Goal: Task Accomplishment & Management: Complete application form

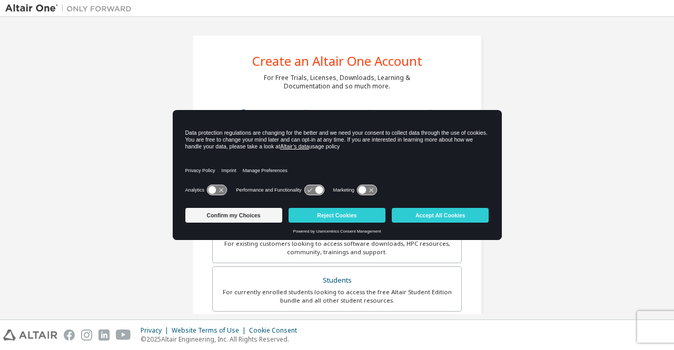
click at [556, 121] on div "Create an Altair One Account For Free Trials, Licenses, Downloads, Learning & D…" at bounding box center [337, 301] width 664 height 558
click at [219, 186] on icon at bounding box center [216, 190] width 19 height 10
click at [208, 191] on icon at bounding box center [216, 190] width 19 height 10
click at [224, 187] on icon at bounding box center [216, 190] width 19 height 10
click at [307, 189] on icon at bounding box center [313, 190] width 19 height 10
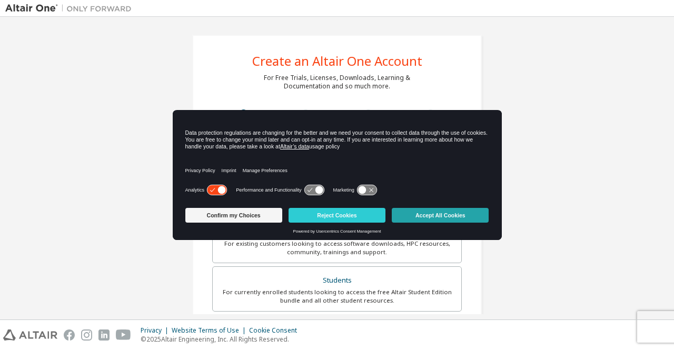
click at [422, 211] on button "Accept All Cookies" at bounding box center [440, 215] width 97 height 15
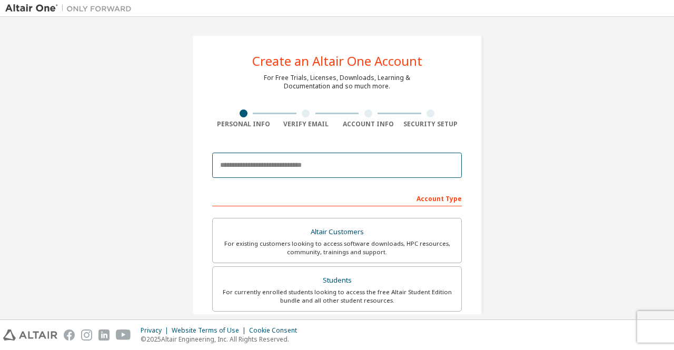
click at [287, 156] on input "email" at bounding box center [337, 165] width 250 height 25
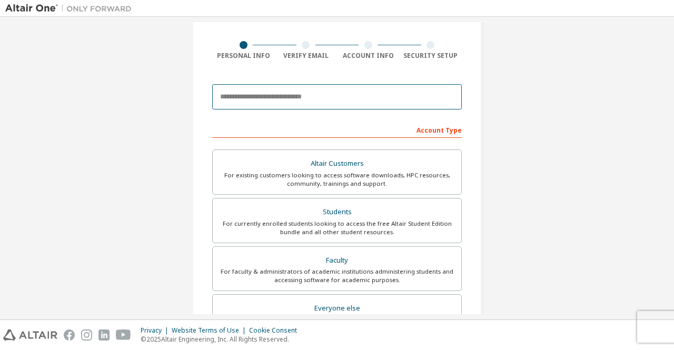
scroll to position [66, 0]
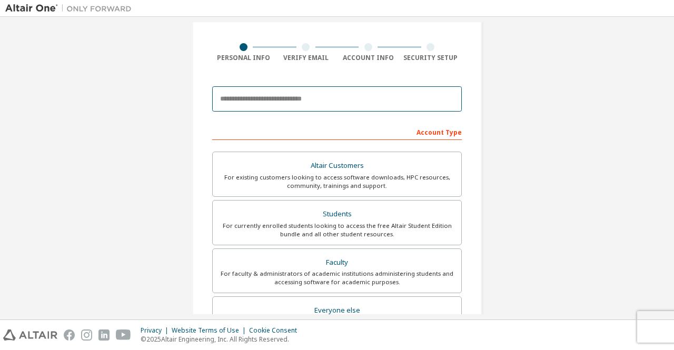
click at [341, 99] on input "email" at bounding box center [337, 98] width 250 height 25
paste input "**********"
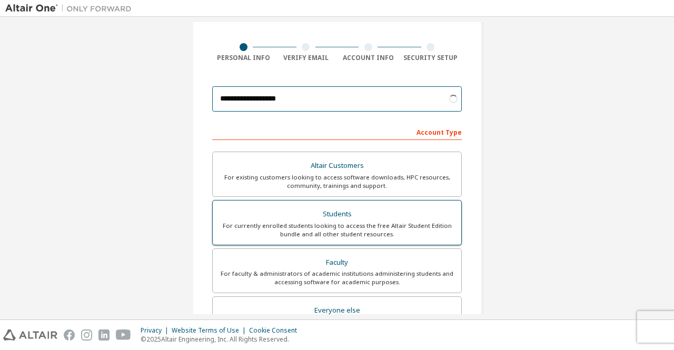
type input "**********"
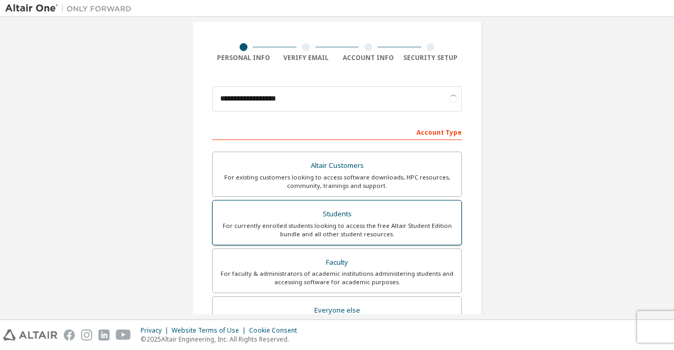
click at [353, 224] on div "For currently enrolled students looking to access the free Altair Student Editi…" at bounding box center [337, 230] width 236 height 17
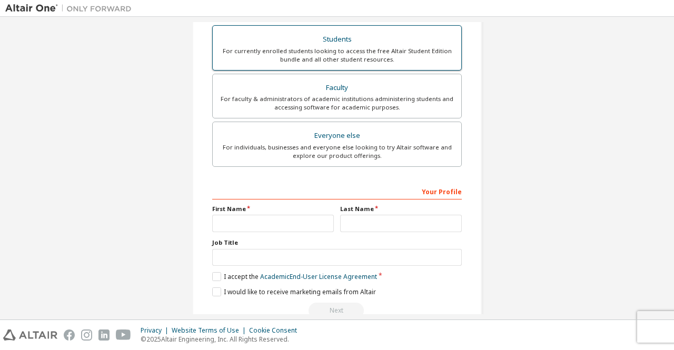
scroll to position [262, 0]
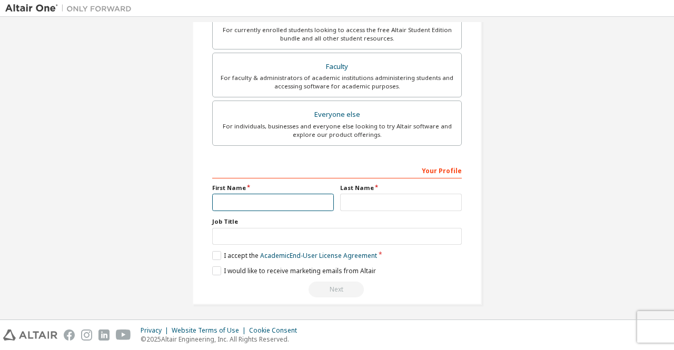
click at [297, 196] on input "text" at bounding box center [273, 202] width 122 height 17
type input "*****"
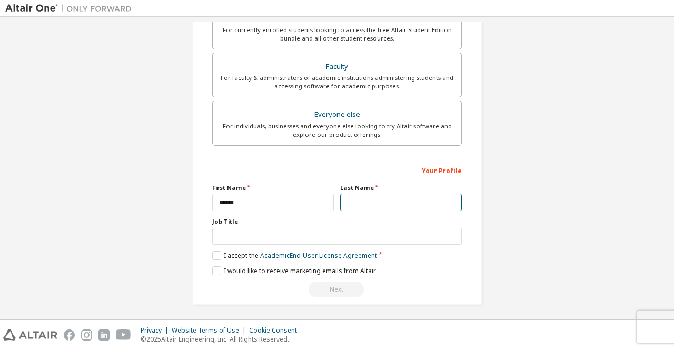
click at [363, 199] on input "text" at bounding box center [401, 202] width 122 height 17
type input "******"
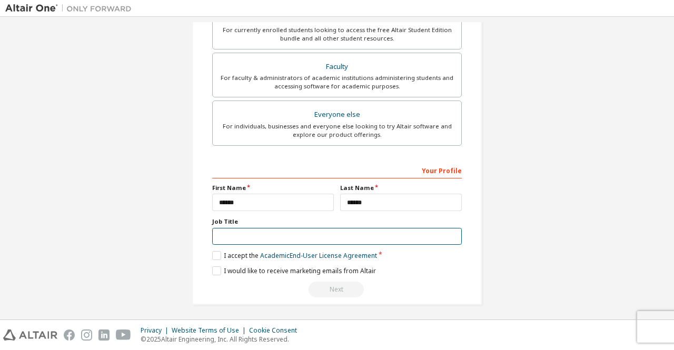
click at [327, 235] on input "text" at bounding box center [337, 236] width 250 height 17
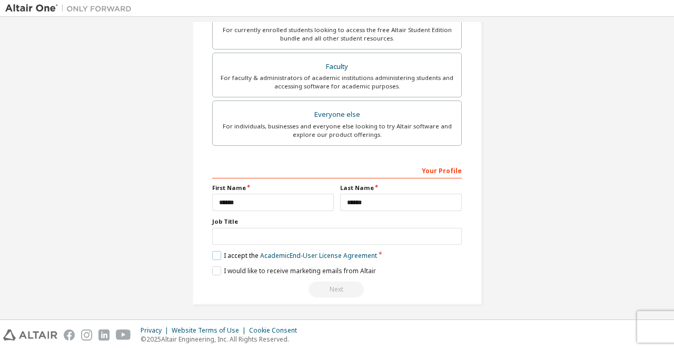
click at [217, 251] on label "I accept the Academic End-User License Agreement" at bounding box center [294, 255] width 165 height 9
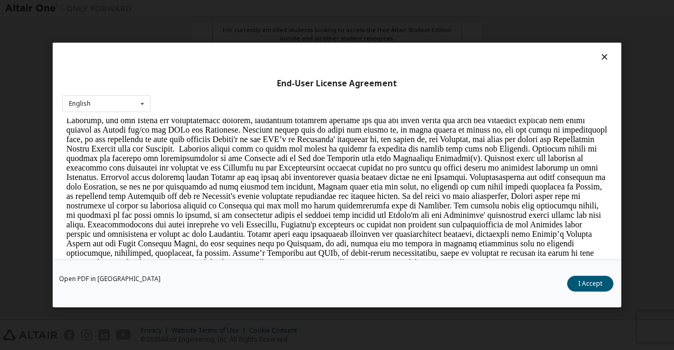
scroll to position [1121, 0]
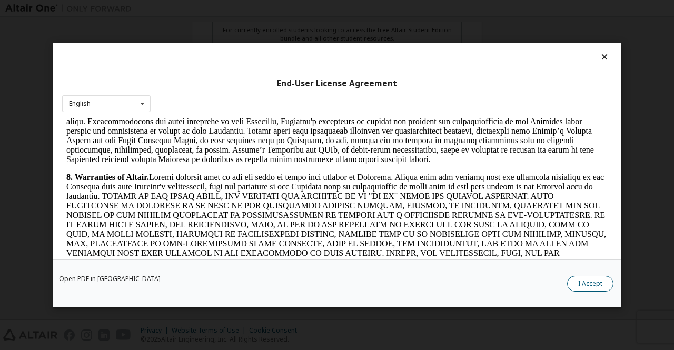
click at [590, 285] on button "I Accept" at bounding box center [590, 284] width 46 height 16
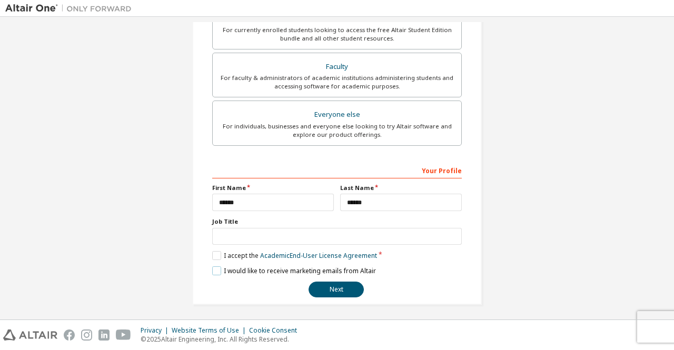
click at [213, 271] on label "I would like to receive marketing emails from Altair" at bounding box center [294, 271] width 164 height 9
click at [326, 284] on button "Next" at bounding box center [336, 290] width 55 height 16
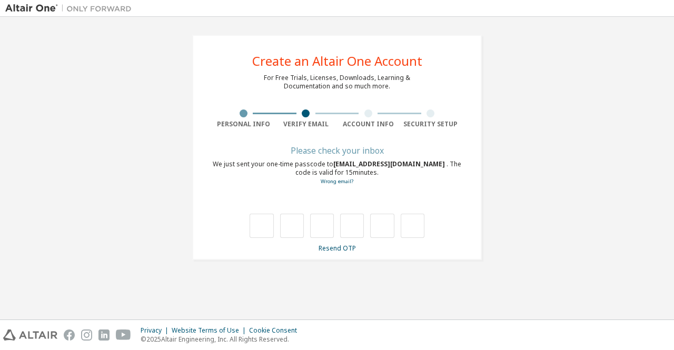
type input "*"
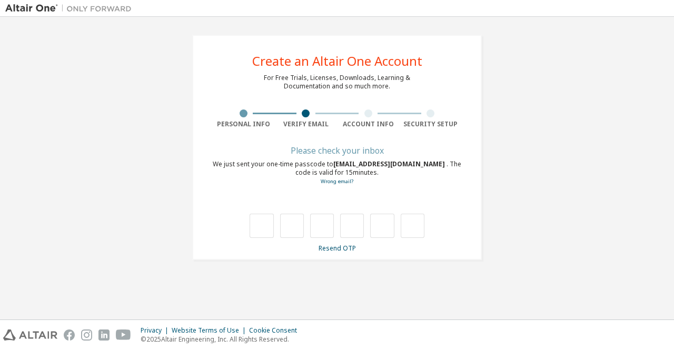
type input "*"
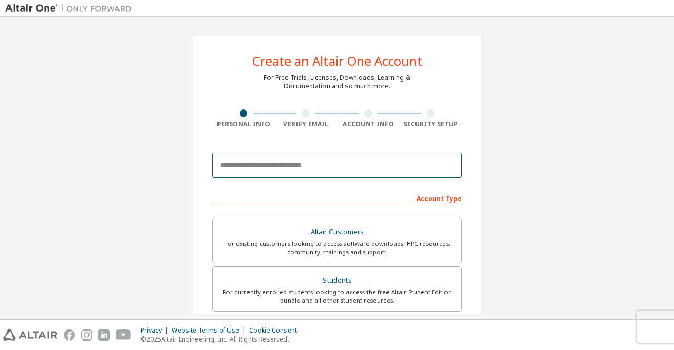
click at [294, 163] on input "email" at bounding box center [337, 165] width 250 height 25
type input "**********"
